Goal: Task Accomplishment & Management: Use online tool/utility

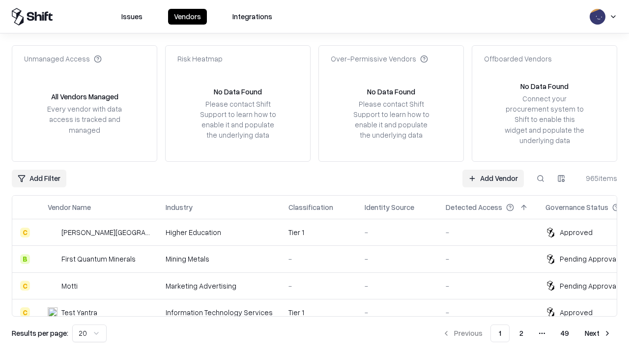
click at [493, 178] on link "Add Vendor" at bounding box center [493, 179] width 61 height 18
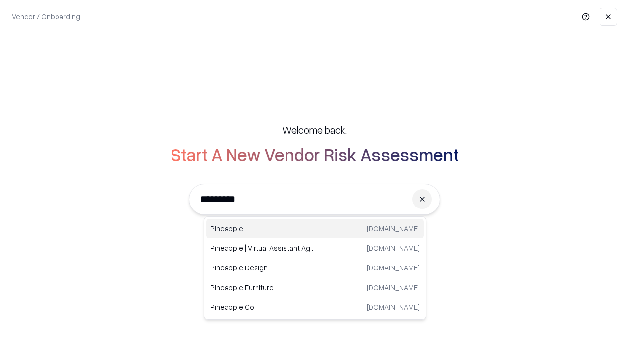
click at [315, 229] on div "Pineapple [DOMAIN_NAME]" at bounding box center [314, 229] width 217 height 20
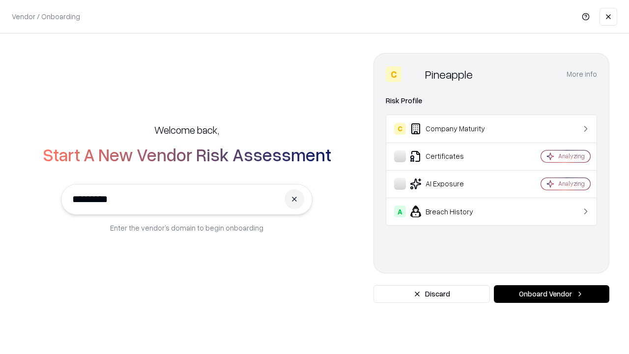
type input "*********"
click at [552, 294] on button "Onboard Vendor" at bounding box center [552, 294] width 116 height 18
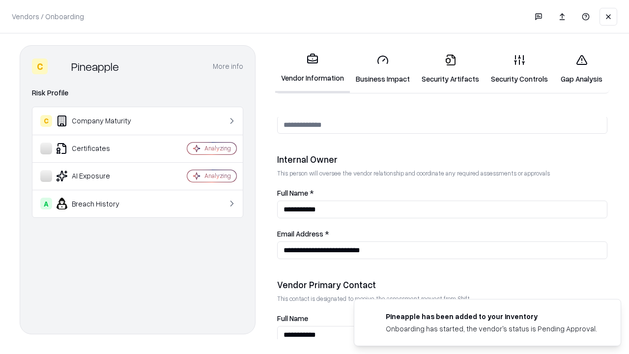
scroll to position [509, 0]
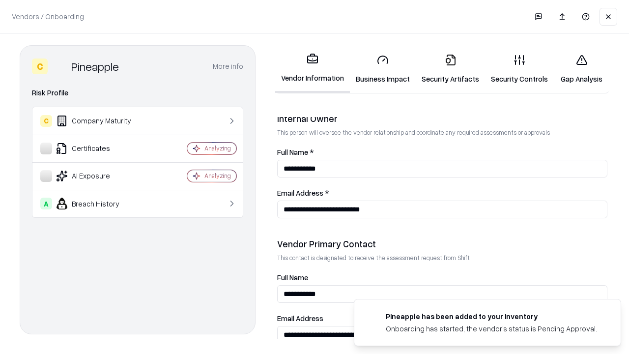
click at [383, 69] on link "Business Impact" at bounding box center [383, 69] width 66 height 46
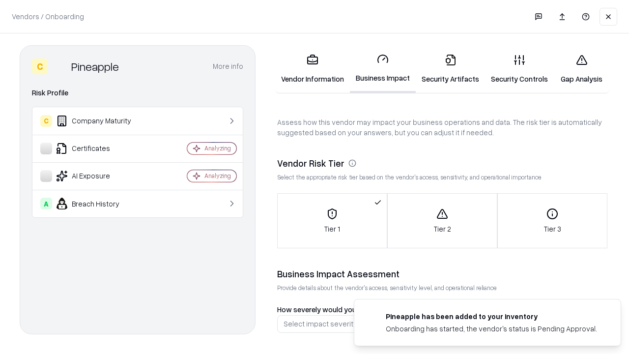
click at [582, 69] on link "Gap Analysis" at bounding box center [582, 69] width 56 height 46
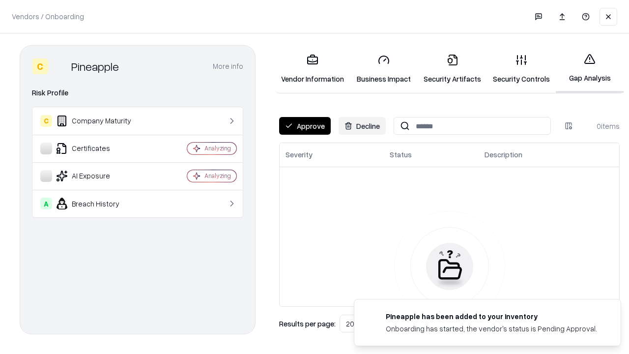
click at [305, 126] on button "Approve" at bounding box center [305, 126] width 52 height 18
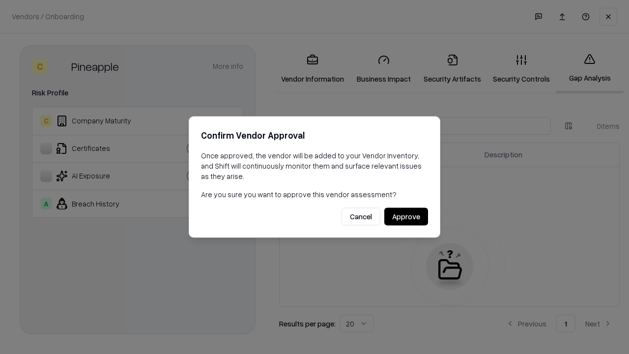
click at [406, 216] on button "Approve" at bounding box center [406, 217] width 44 height 18
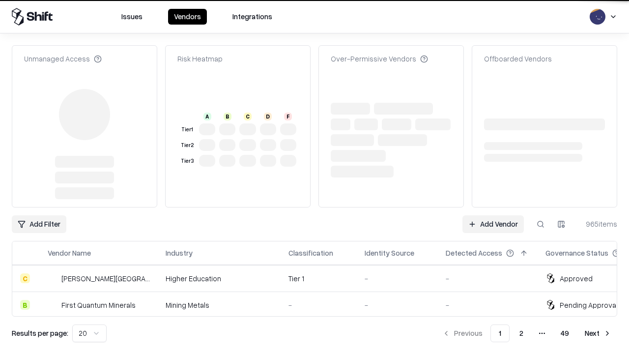
type input "*********"
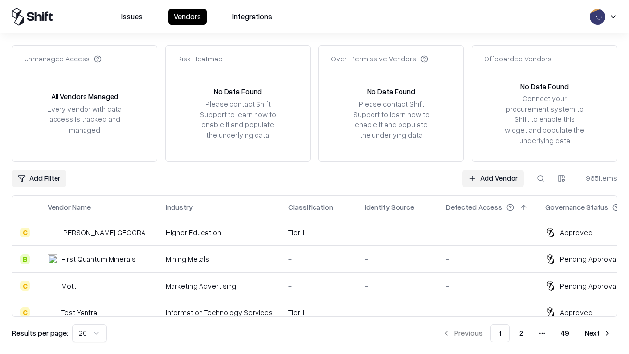
click at [493, 178] on link "Add Vendor" at bounding box center [493, 179] width 61 height 18
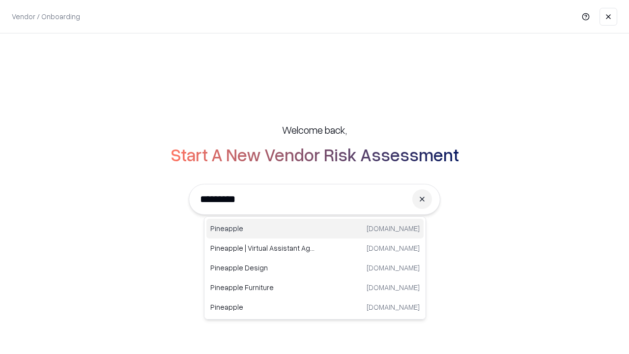
click at [315, 229] on div "Pineapple [DOMAIN_NAME]" at bounding box center [314, 229] width 217 height 20
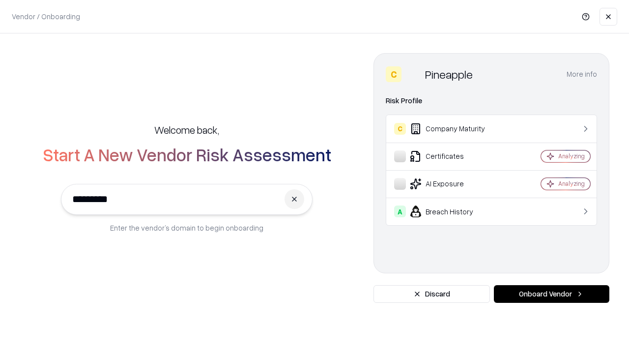
type input "*********"
click at [552, 294] on button "Onboard Vendor" at bounding box center [552, 294] width 116 height 18
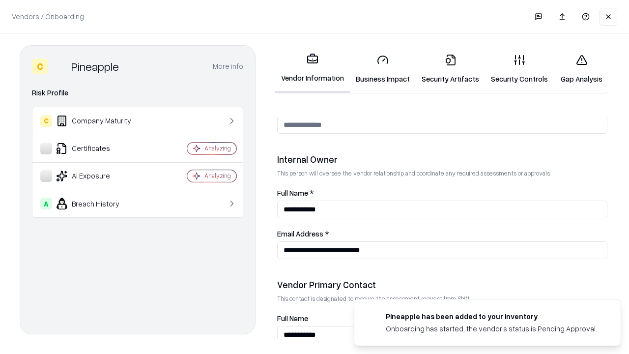
scroll to position [509, 0]
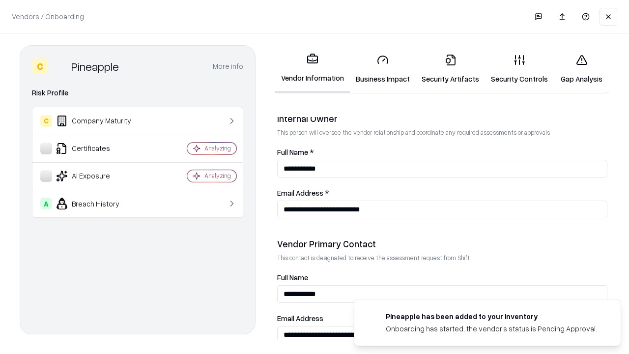
click at [582, 69] on link "Gap Analysis" at bounding box center [582, 69] width 56 height 46
